Goal: Information Seeking & Learning: Learn about a topic

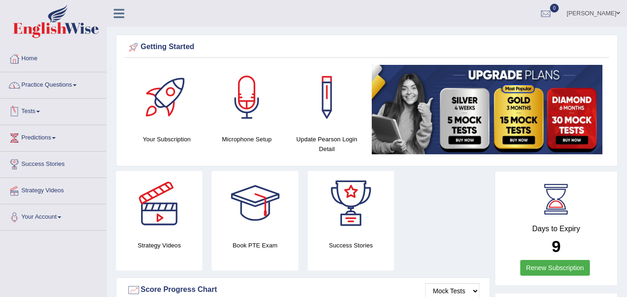
click at [32, 112] on link "Tests" at bounding box center [53, 110] width 106 height 23
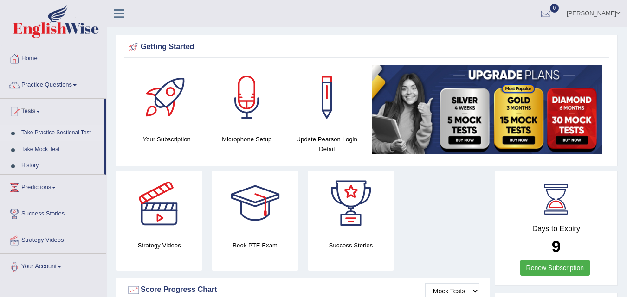
click at [34, 133] on link "Take Practice Sectional Test" at bounding box center [60, 133] width 87 height 17
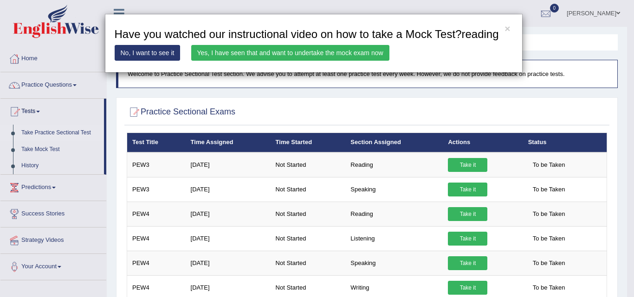
click at [281, 50] on link "Yes, I have seen that and want to undertake the mock exam now" at bounding box center [290, 53] width 198 height 16
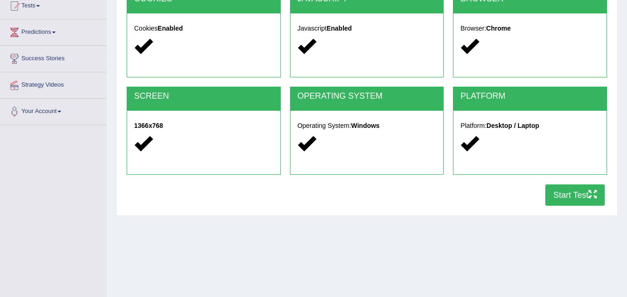
scroll to position [126, 0]
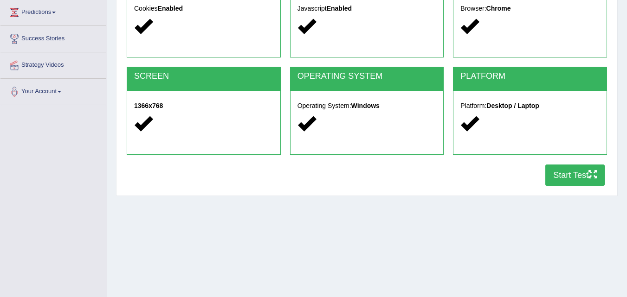
click at [573, 172] on button "Start Test" at bounding box center [574, 175] width 59 height 21
click at [559, 177] on button "Start Test" at bounding box center [574, 175] width 59 height 21
click at [563, 180] on button "Start Test" at bounding box center [574, 175] width 59 height 21
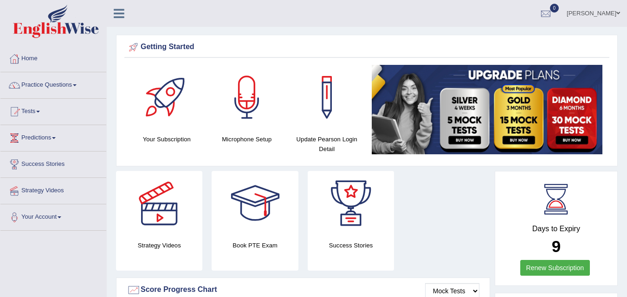
click at [56, 83] on link "Practice Questions" at bounding box center [53, 83] width 106 height 23
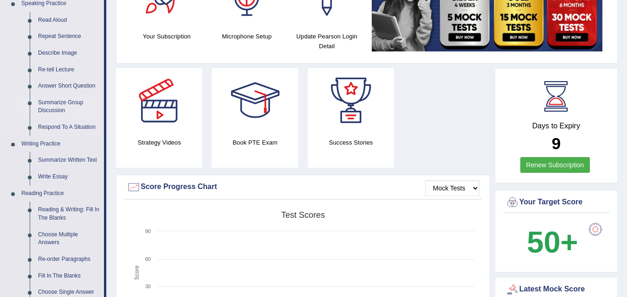
scroll to position [103, 0]
click at [48, 237] on link "Choose Multiple Answers" at bounding box center [69, 238] width 70 height 25
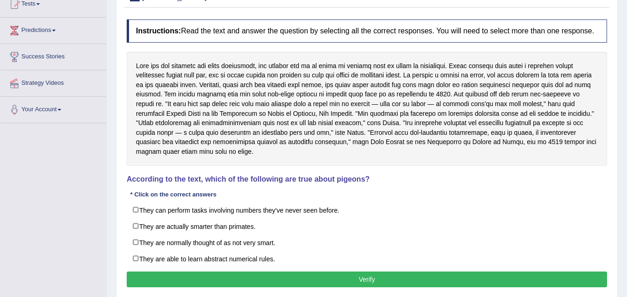
scroll to position [108, 0]
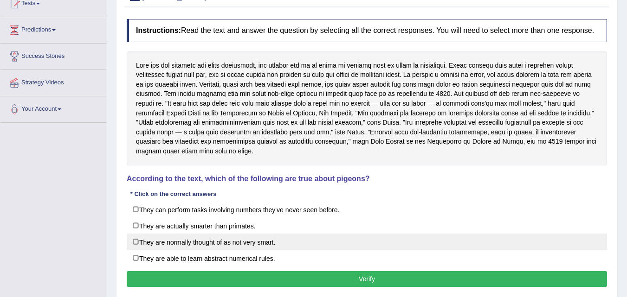
click at [136, 243] on label "They are normally thought of as not very smart." at bounding box center [367, 242] width 480 height 17
checkbox input "true"
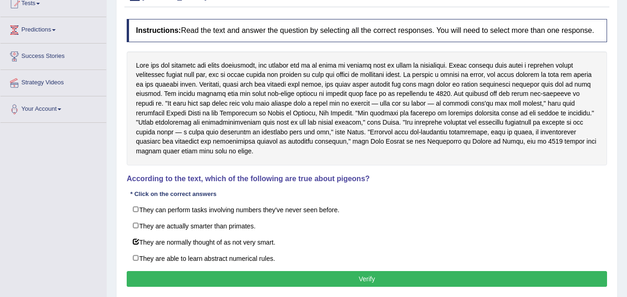
click at [175, 281] on button "Verify" at bounding box center [367, 279] width 480 height 16
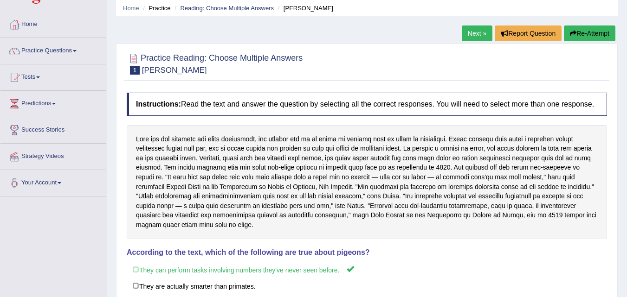
scroll to position [34, 0]
